Goal: Task Accomplishment & Management: Manage account settings

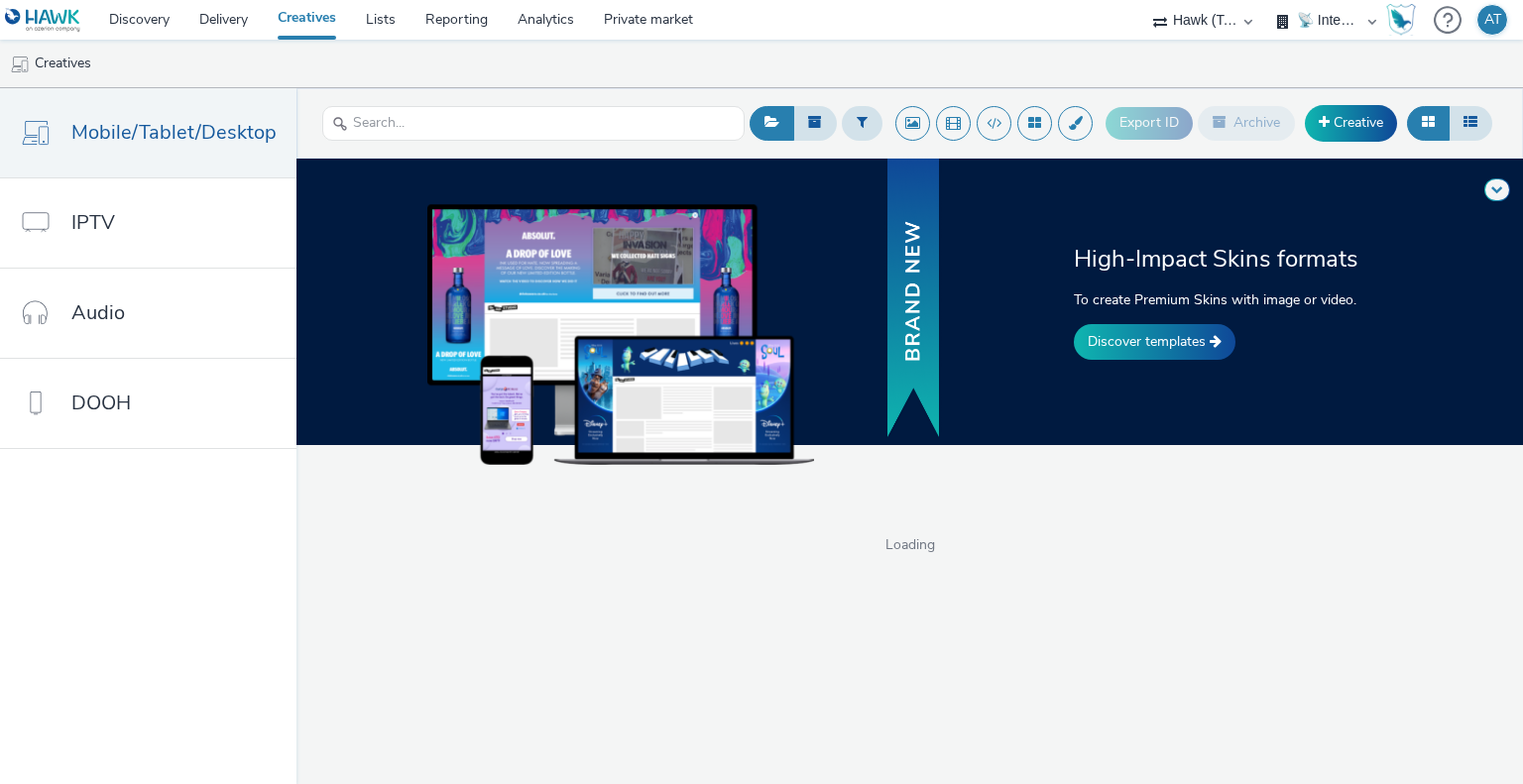
select select "2fc77e36-bb93-4aa3-9dff-dcb08e02eac6"
select select "2405a9d4-3350-4458-8d06-44f78962fa76"
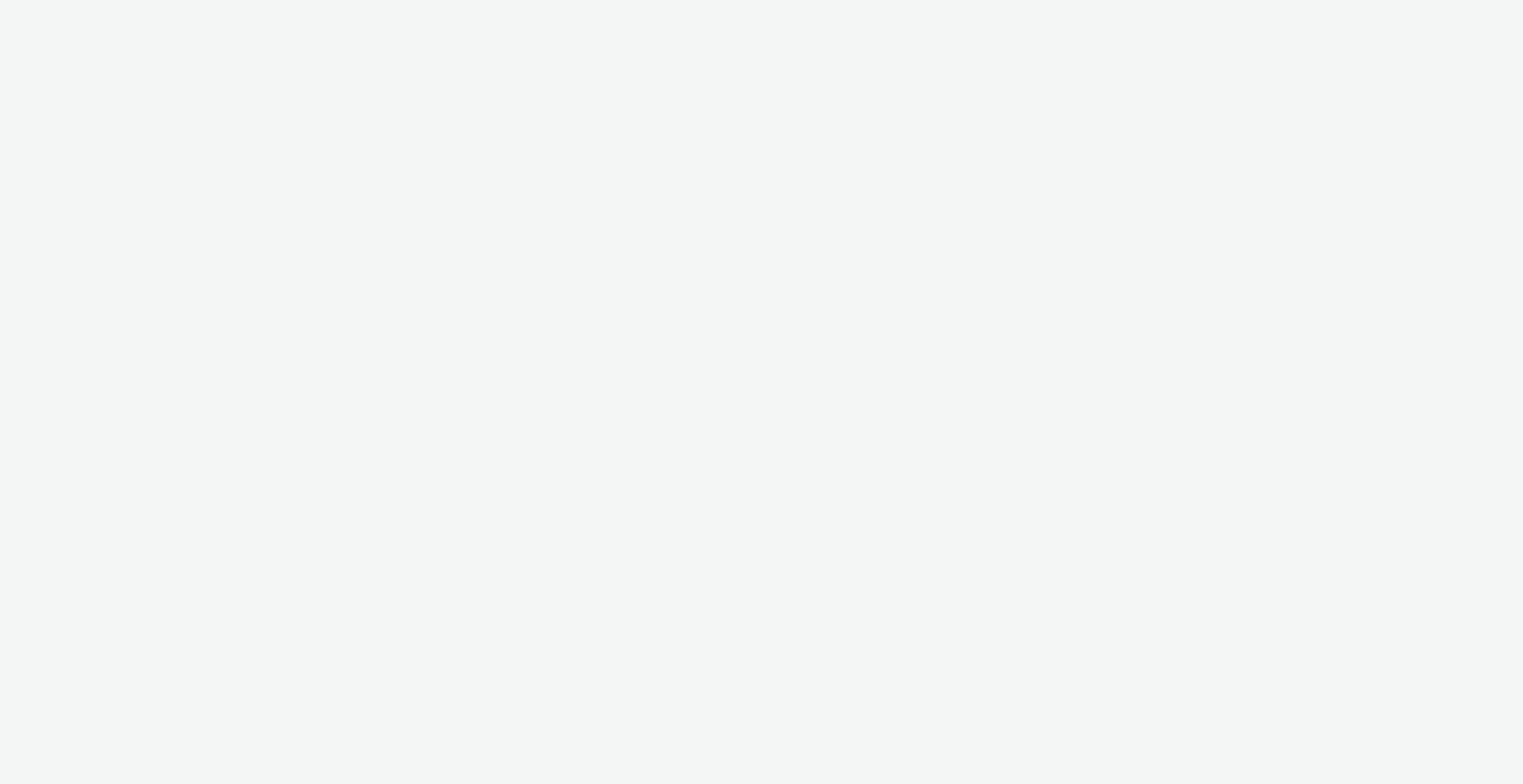
select select "2fc77e36-bb93-4aa3-9dff-dcb08e02eac6"
select select "2405a9d4-3350-4458-8d06-44f78962fa76"
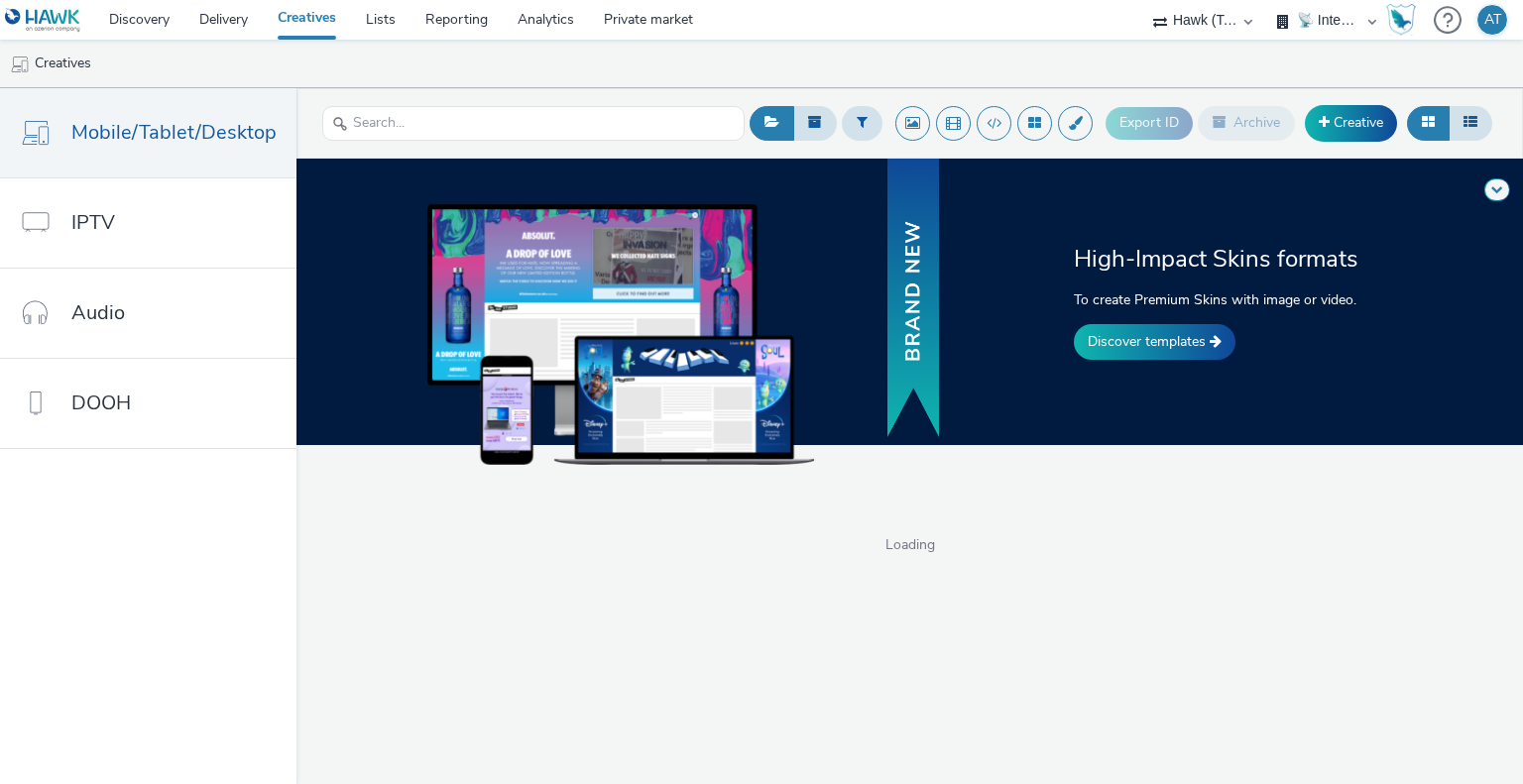
click at [1217, 22] on select "AIOO DSP ALPHAKONNECT AZERION Hawk (Tests 2021)" at bounding box center [1202, 20] width 119 height 40
click at [1218, 20] on select "AIOO DSP ALPHAKONNECT AZERION Hawk (Tests 2021)" at bounding box center [1202, 20] width 119 height 40
click at [1487, 29] on div "AT" at bounding box center [1493, 20] width 17 height 30
click at [1415, 132] on div "Sign out" at bounding box center [1414, 129] width 53 height 21
